Goal: Task Accomplishment & Management: Manage account settings

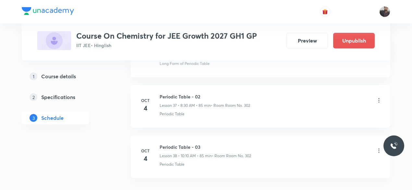
scroll to position [2236, 0]
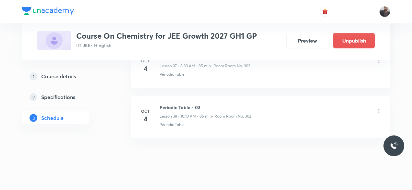
click at [378, 109] on icon at bounding box center [378, 111] width 1 height 4
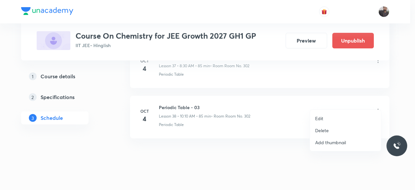
click at [325, 131] on p "Delete" at bounding box center [322, 130] width 14 height 7
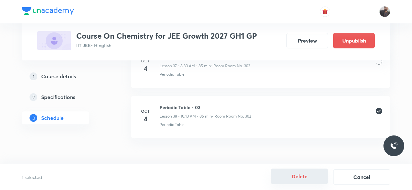
click at [299, 177] on button "Delete" at bounding box center [299, 176] width 57 height 16
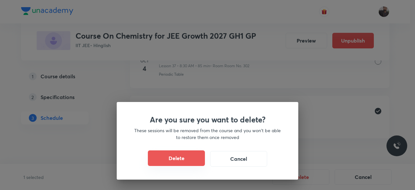
click at [183, 158] on button "Delete" at bounding box center [176, 158] width 57 height 16
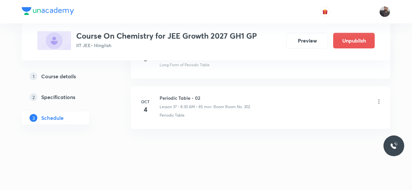
scroll to position [2186, 0]
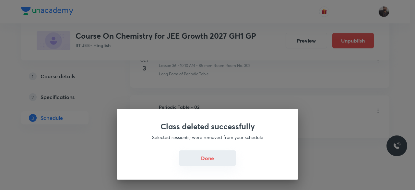
click at [222, 159] on button "Done" at bounding box center [207, 158] width 57 height 16
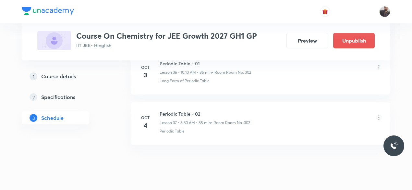
click at [379, 114] on icon at bounding box center [378, 117] width 6 height 6
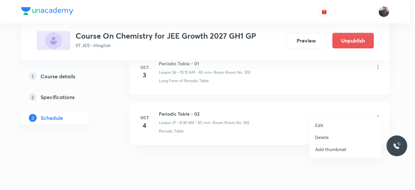
click at [325, 137] on p "Delete" at bounding box center [322, 136] width 14 height 7
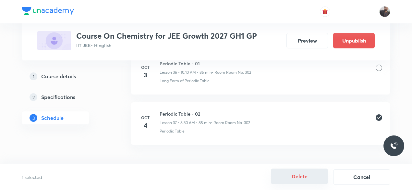
click at [303, 176] on button "Delete" at bounding box center [299, 176] width 57 height 16
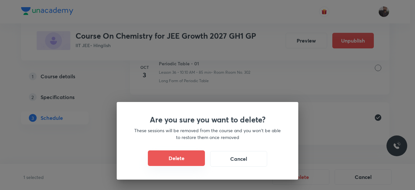
click at [188, 153] on button "Delete" at bounding box center [176, 158] width 57 height 16
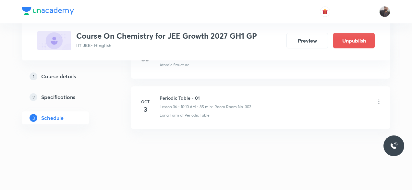
scroll to position [2136, 0]
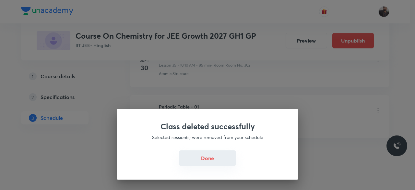
click at [204, 157] on button "Done" at bounding box center [207, 158] width 57 height 16
